Goal: Information Seeking & Learning: Learn about a topic

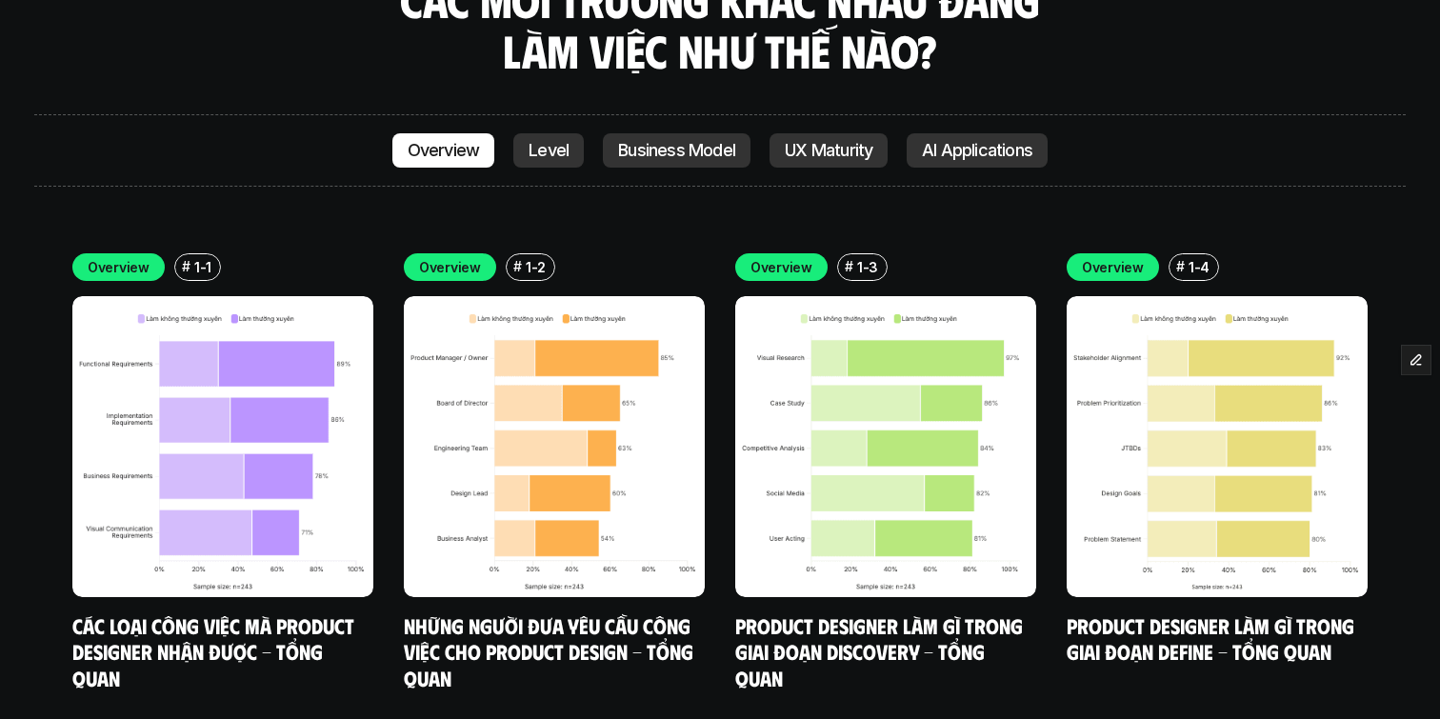
scroll to position [5582, 0]
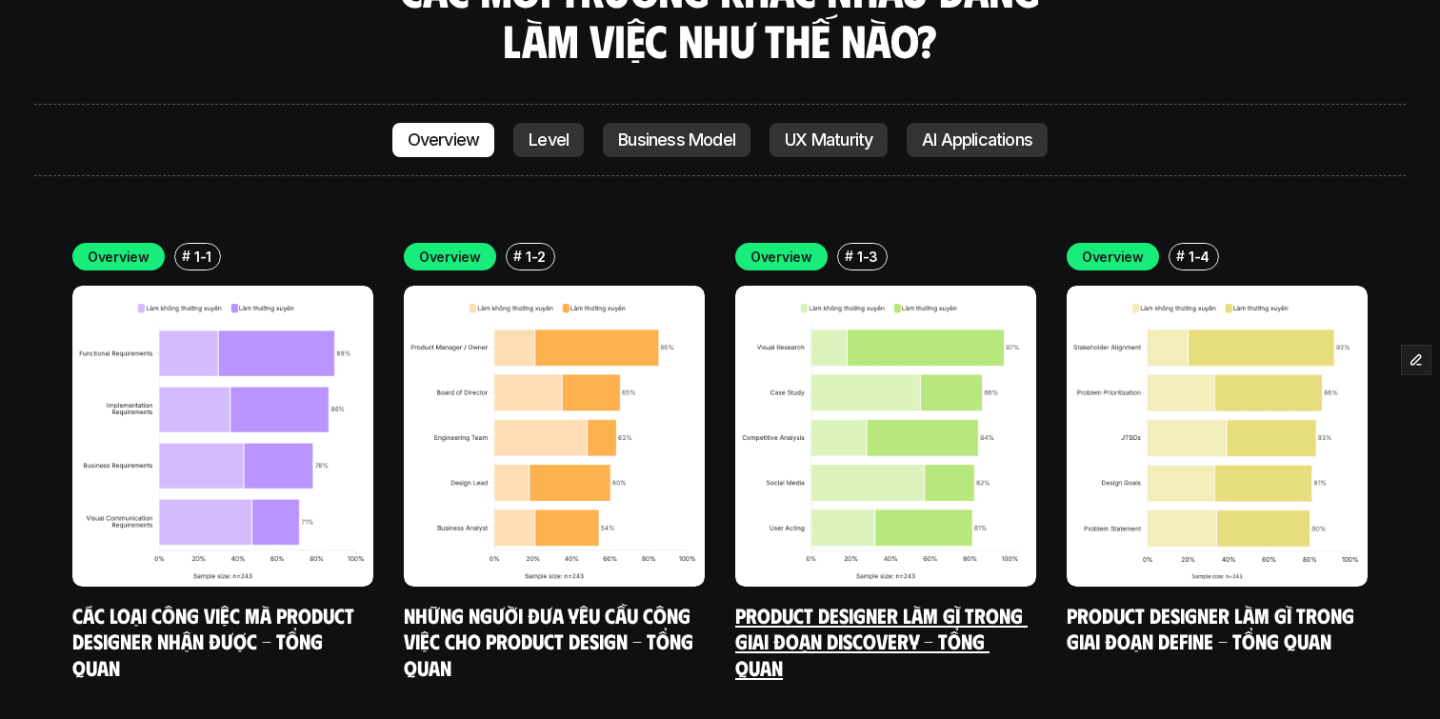
click at [885, 325] on img at bounding box center [885, 436] width 301 height 301
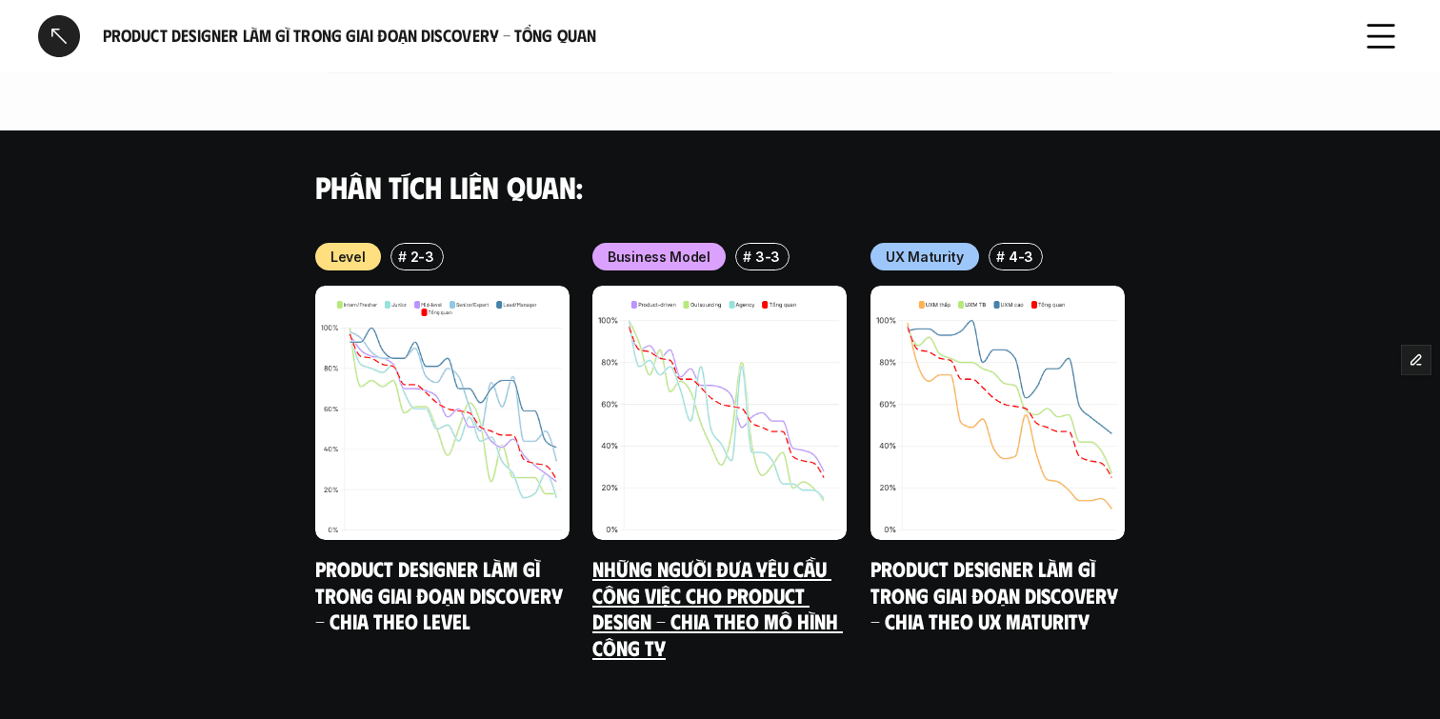
scroll to position [2310, 0]
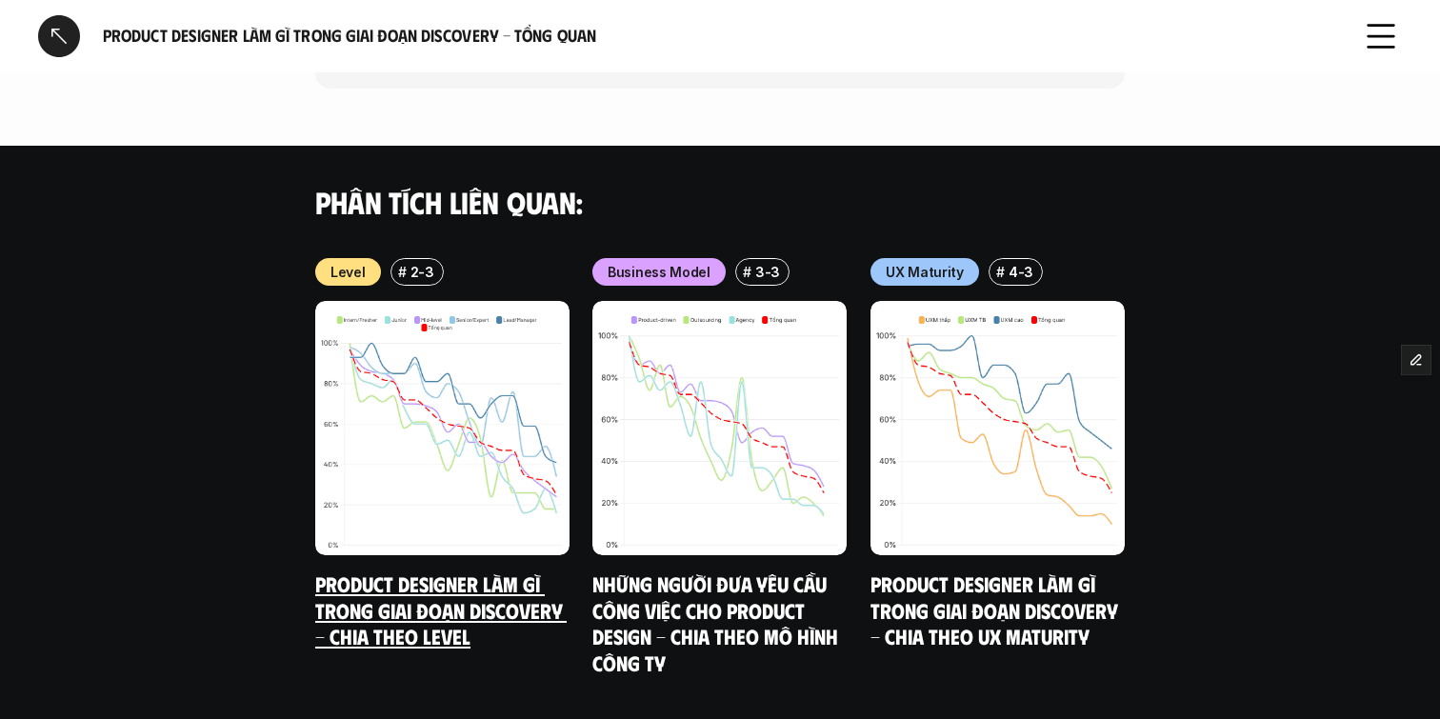
click at [438, 571] on link "Product Designer làm gì trong giai đoạn Discovery - Chia theo Level" at bounding box center [440, 610] width 251 height 78
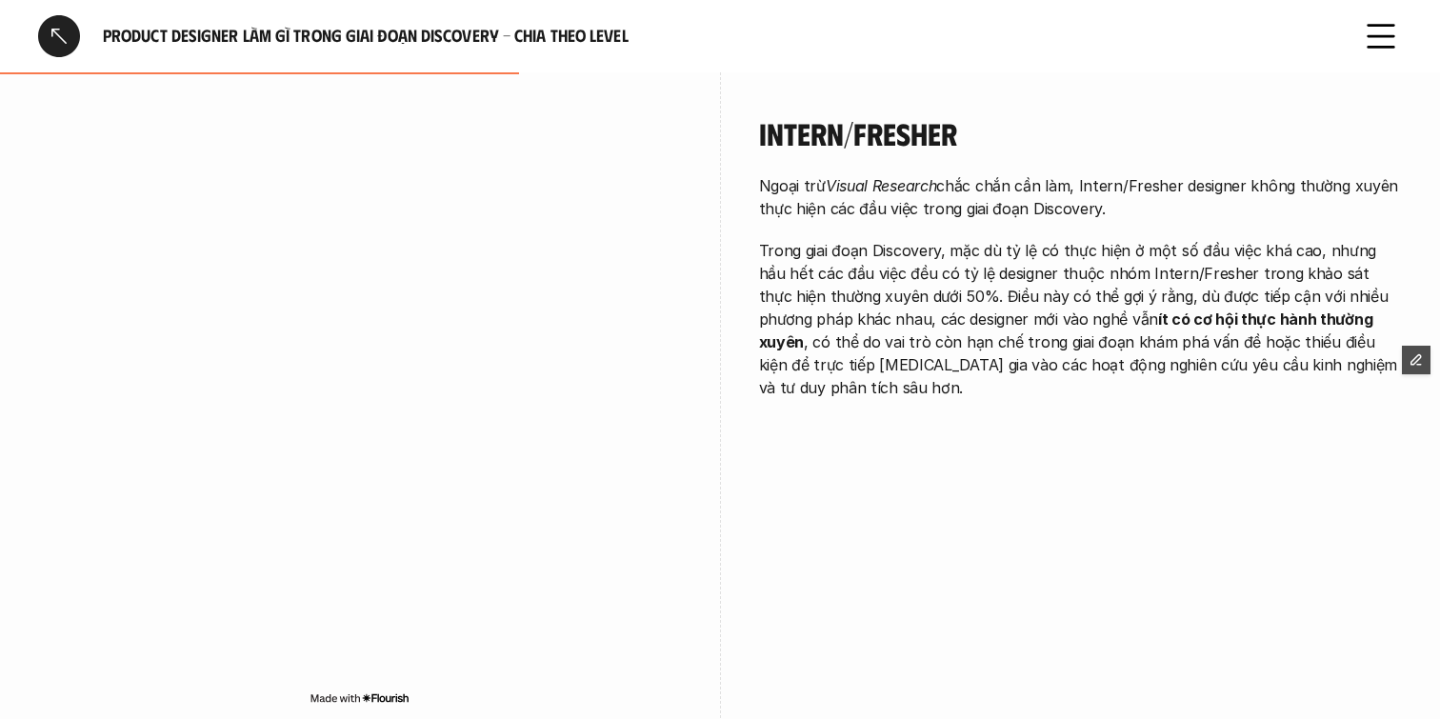
scroll to position [2117, 0]
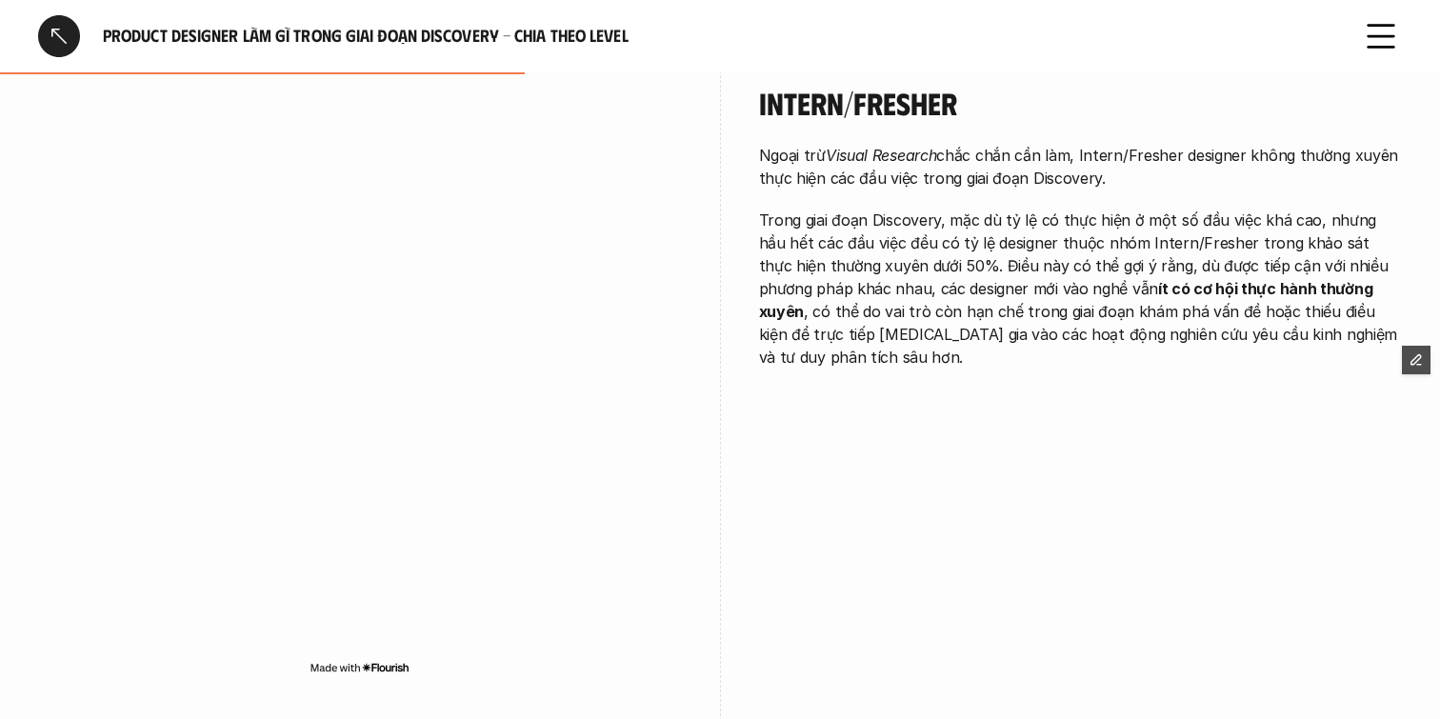
click at [56, 31] on div at bounding box center [59, 36] width 42 height 42
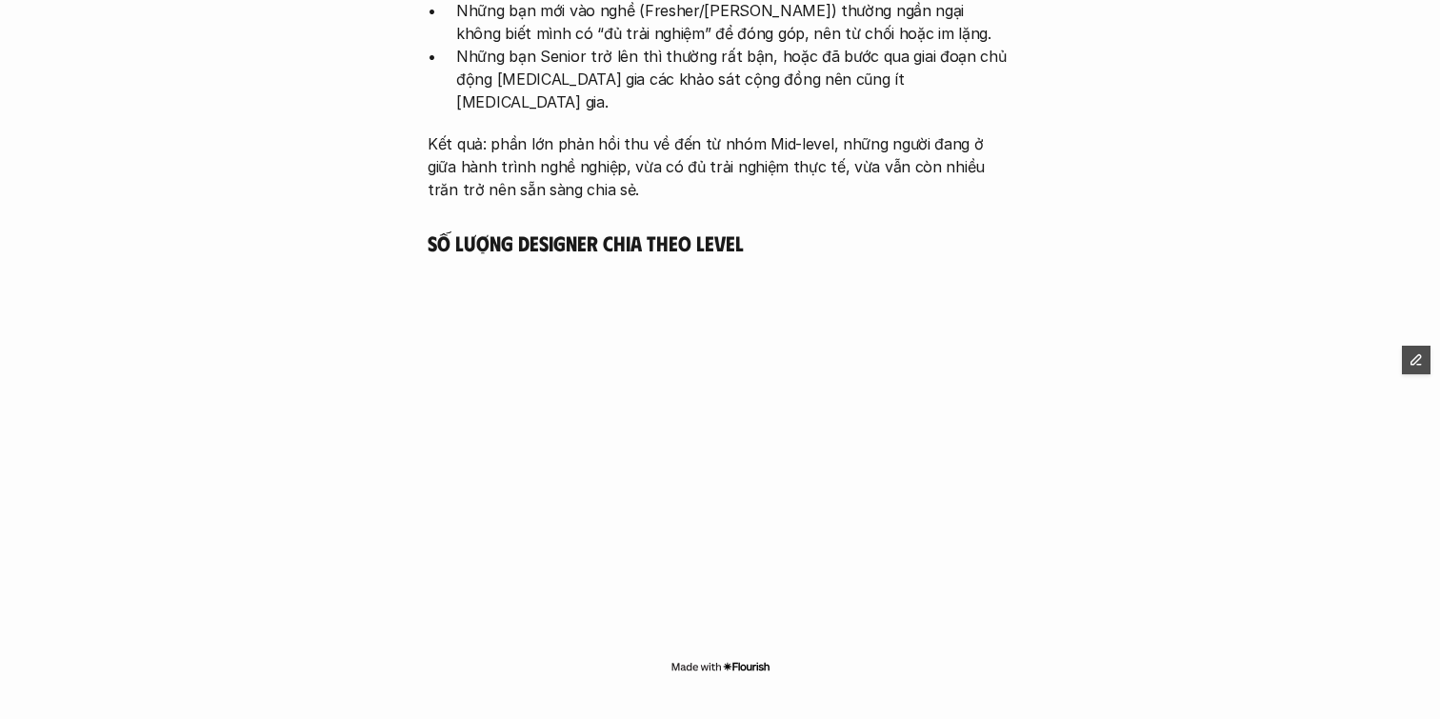
scroll to position [5514, 0]
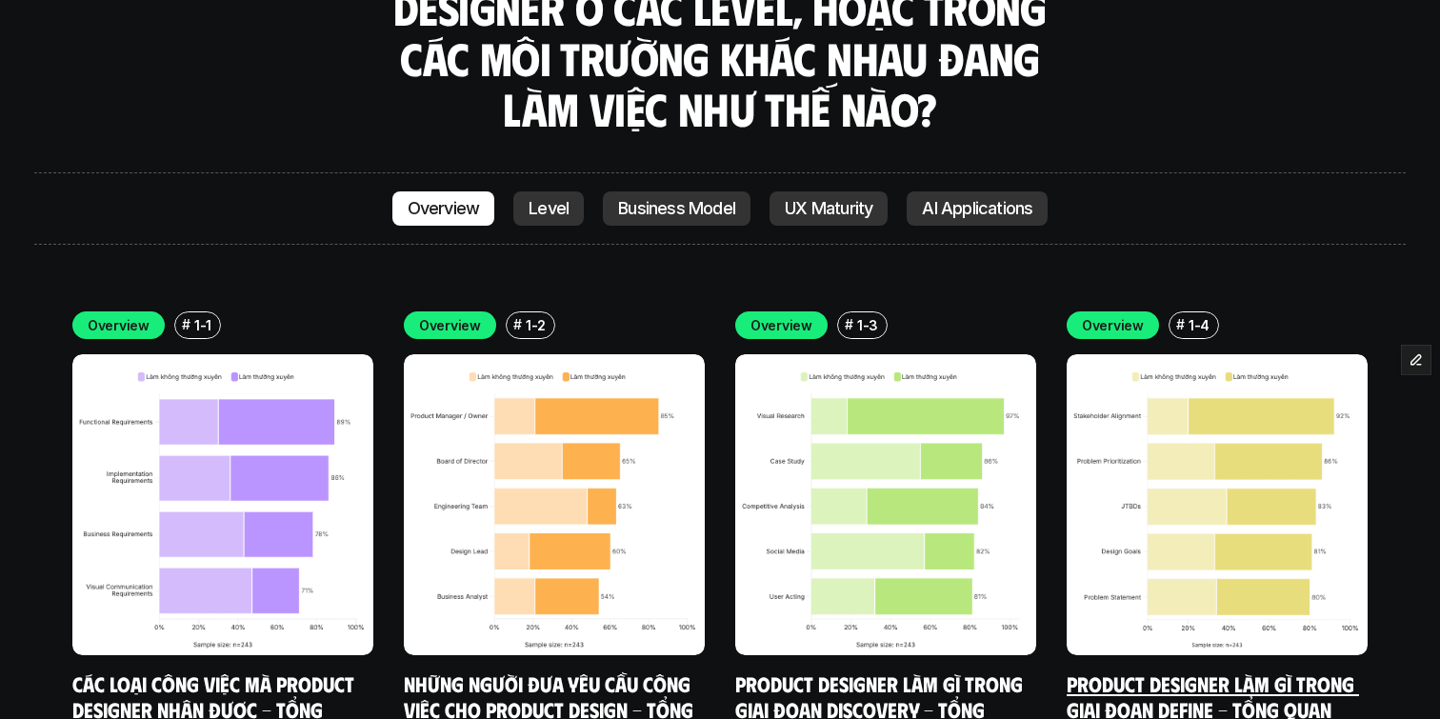
click at [1192, 368] on img at bounding box center [1216, 504] width 301 height 301
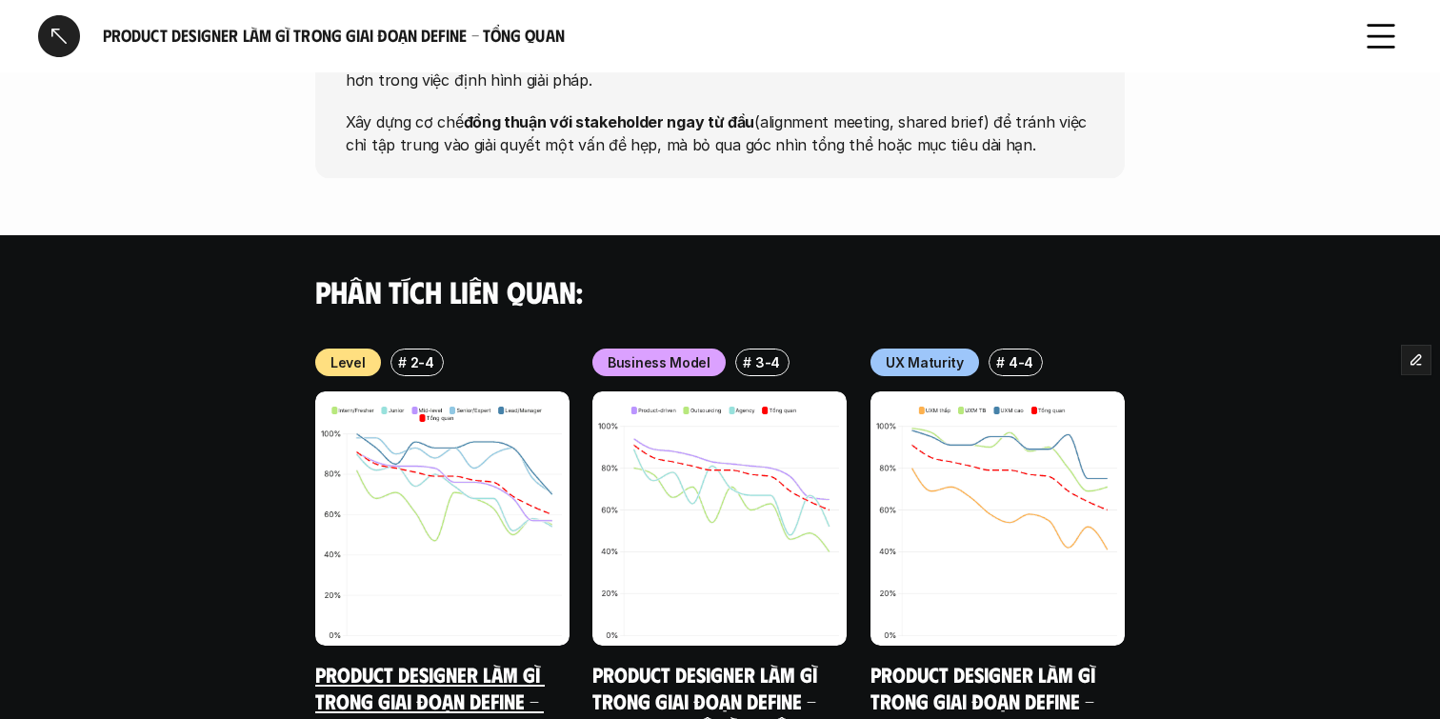
scroll to position [2439, 0]
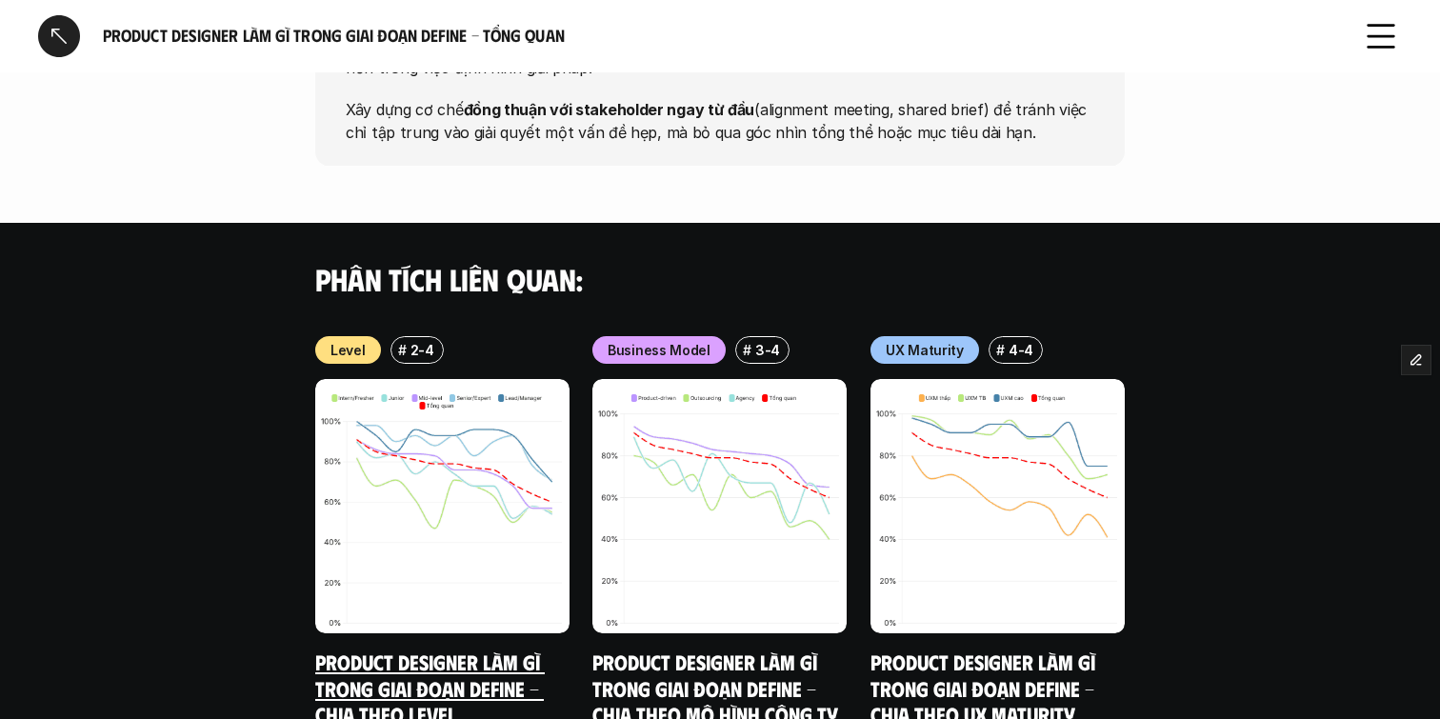
click at [458, 379] on img at bounding box center [442, 506] width 254 height 254
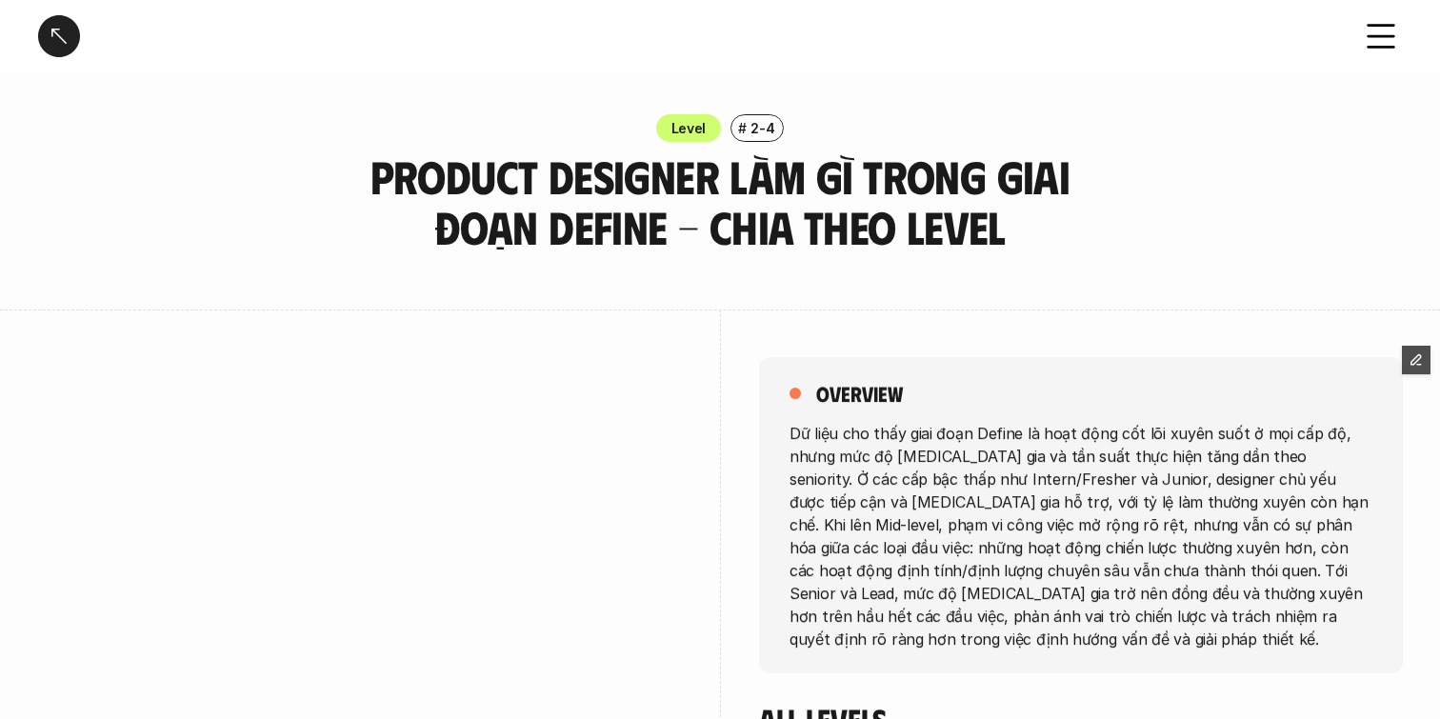
click at [531, 234] on h3 "Product Designer làm gì trong giai đoạn Define - Chia theo Level" at bounding box center [719, 201] width 809 height 101
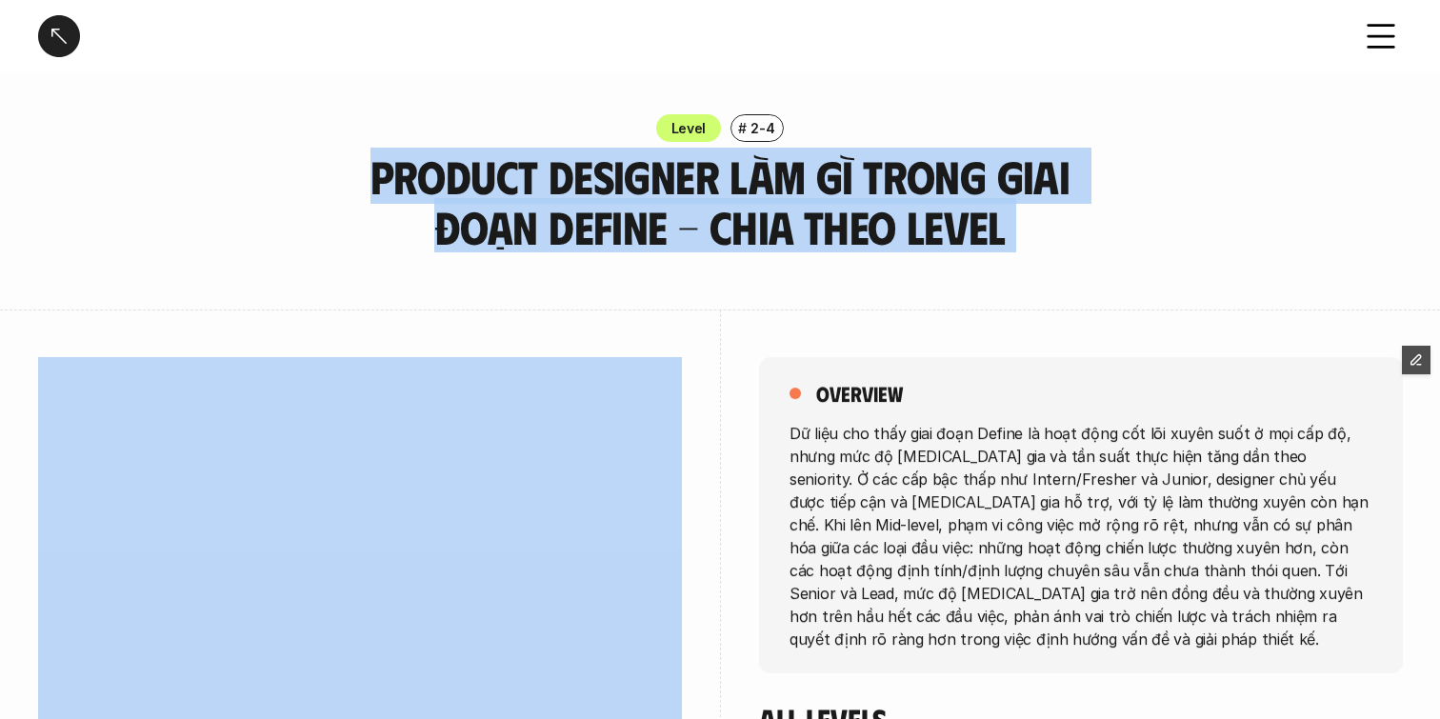
click at [531, 234] on h3 "Product Designer làm gì trong giai đoạn Define - Chia theo Level" at bounding box center [719, 201] width 809 height 101
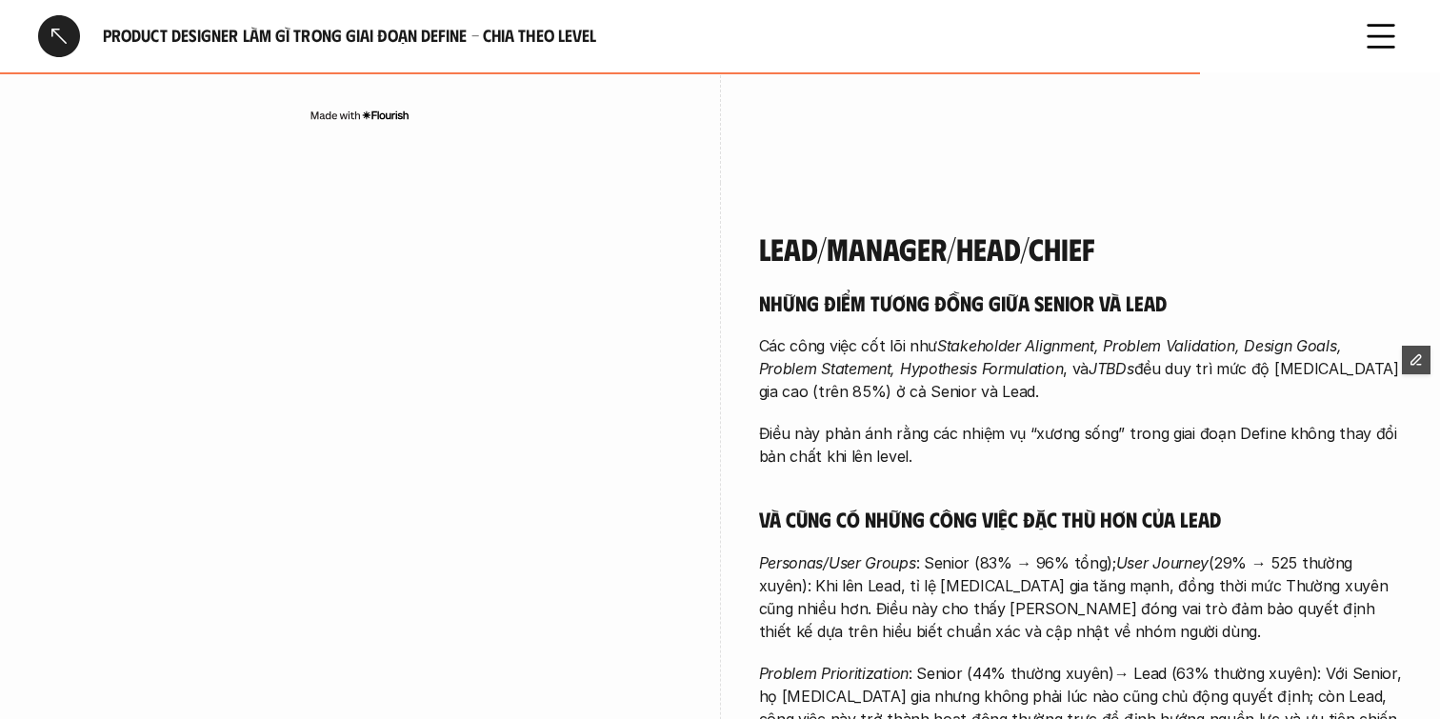
scroll to position [4473, 0]
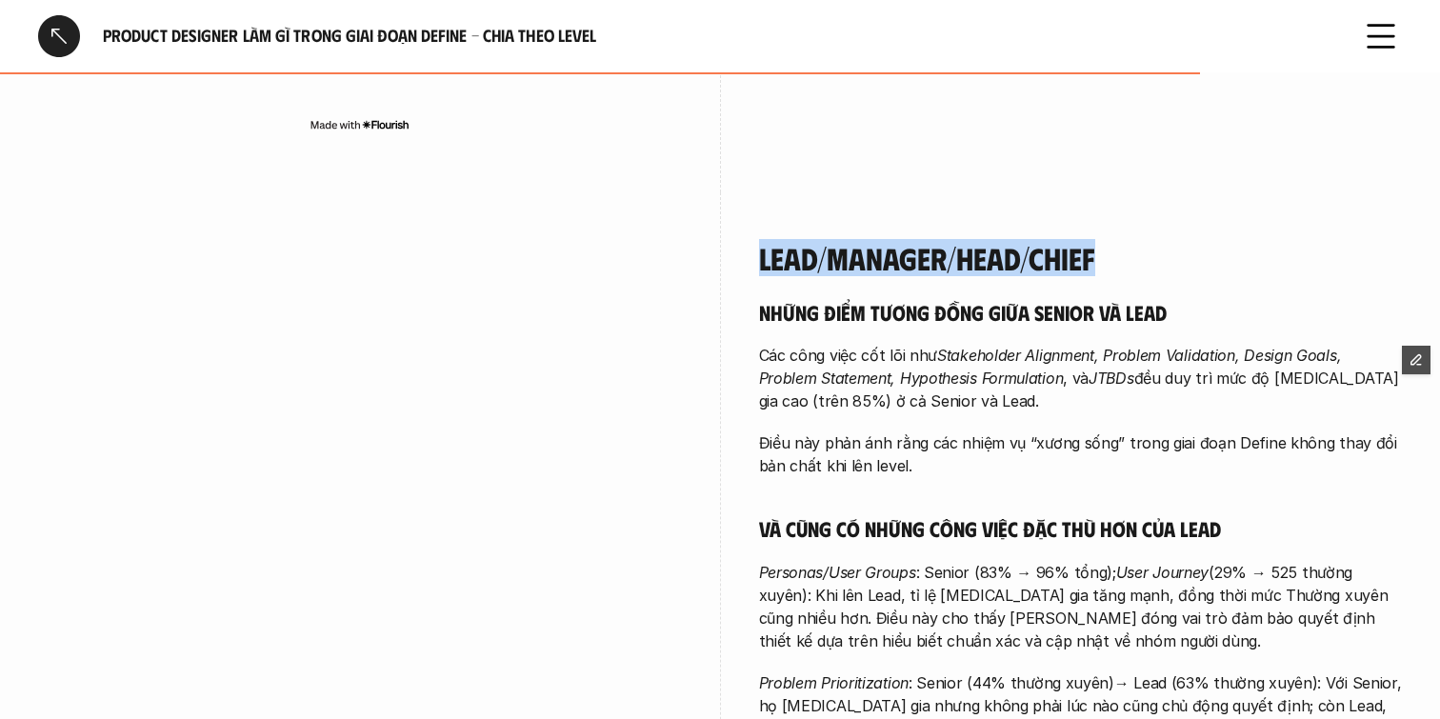
drag, startPoint x: 756, startPoint y: 170, endPoint x: 1181, endPoint y: 190, distance: 425.1
click at [1181, 192] on div "Lead/Manager/Head/Chief Những điểm tương đồng giữa Senior và Lead Các công việc…" at bounding box center [719, 572] width 1363 height 761
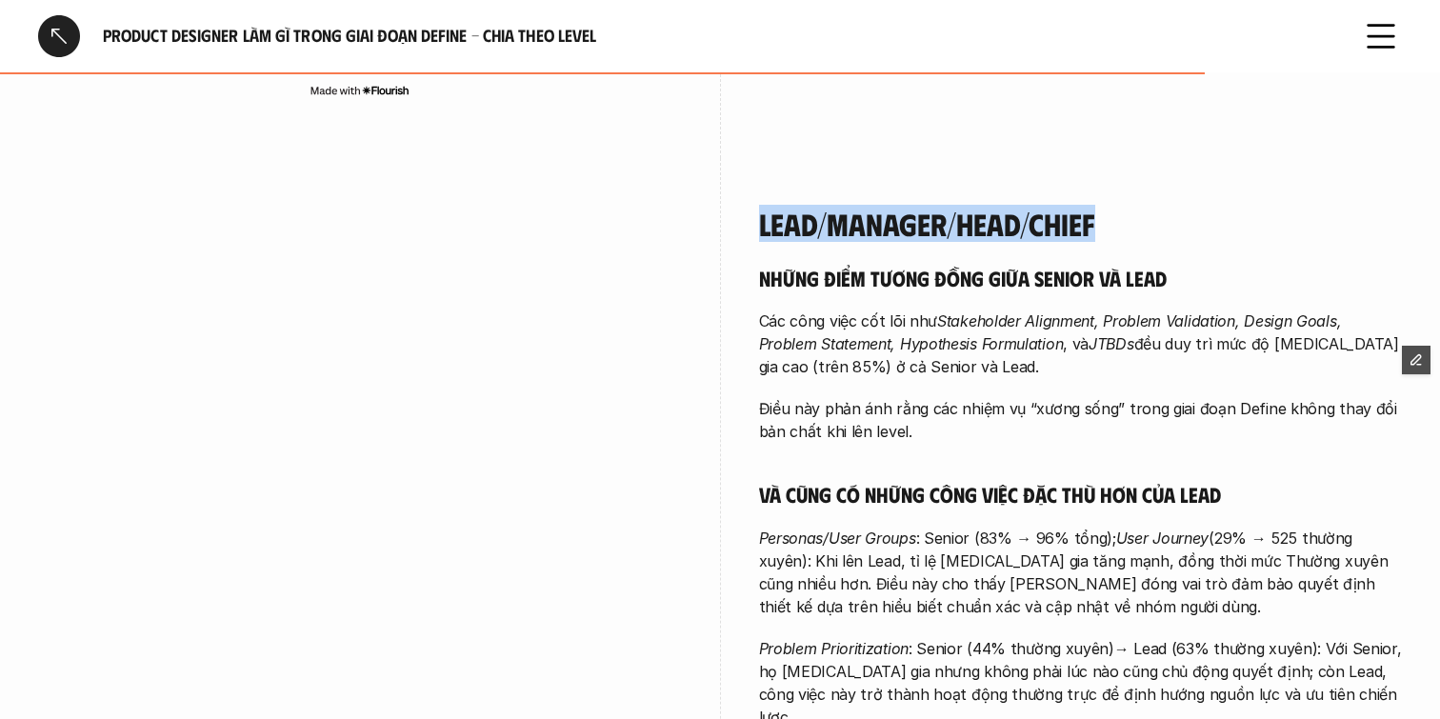
scroll to position [4528, 0]
